Goal: Transaction & Acquisition: Subscribe to service/newsletter

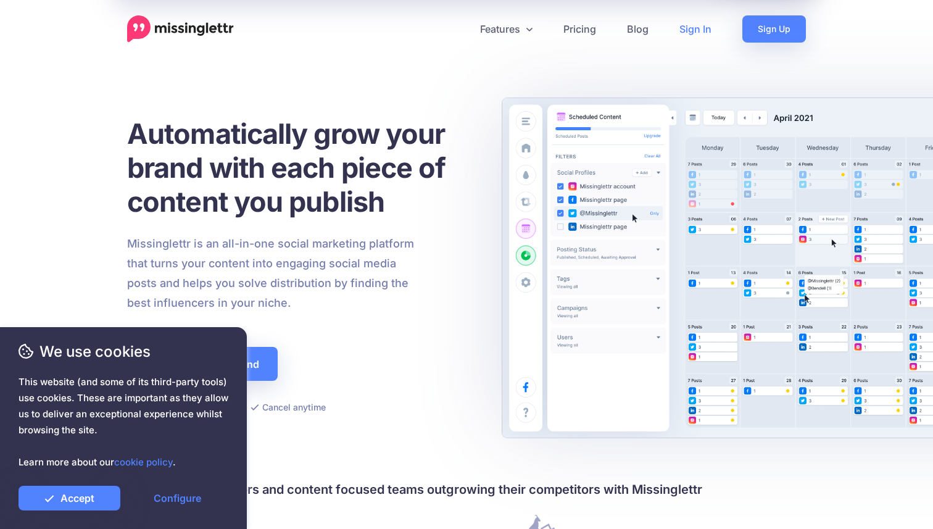
click at [696, 28] on link "Sign In" at bounding box center [695, 28] width 63 height 27
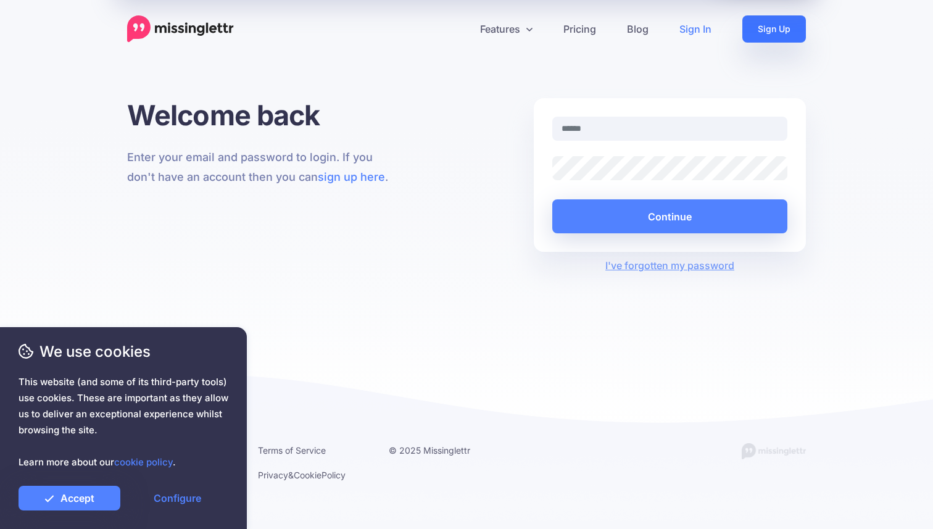
click at [745, 39] on link "Sign Up" at bounding box center [774, 28] width 64 height 27
